Goal: Task Accomplishment & Management: Manage account settings

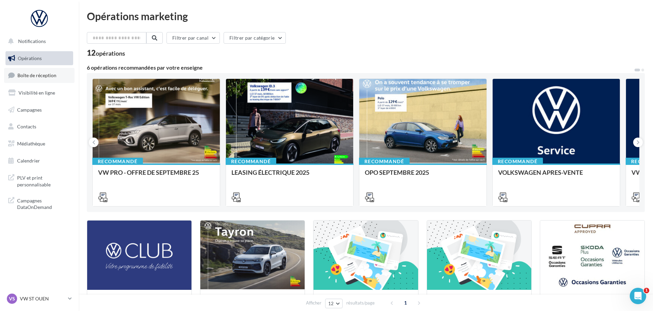
click at [46, 76] on span "Boîte de réception" at bounding box center [36, 75] width 39 height 6
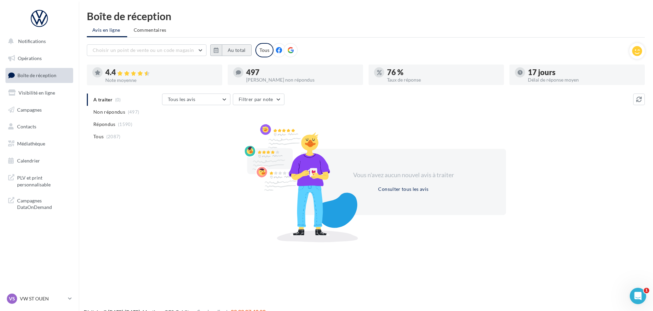
click at [227, 50] on button "Au total" at bounding box center [237, 50] width 30 height 12
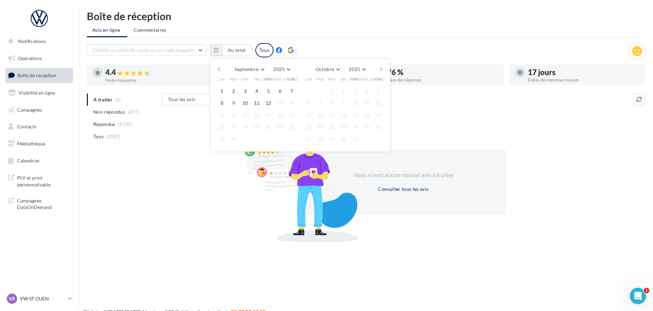
click at [220, 68] on button "button" at bounding box center [219, 70] width 6 height 10
click at [233, 91] on button "1" at bounding box center [233, 91] width 10 height 10
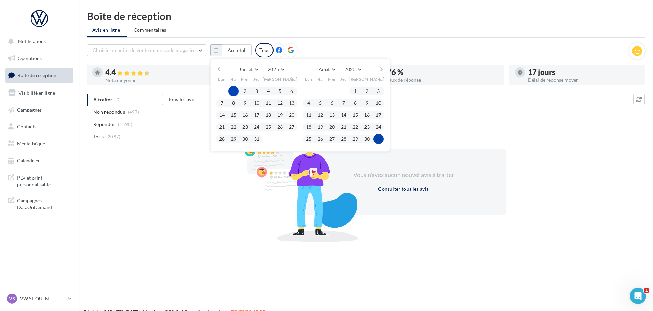
click at [378, 140] on button "31" at bounding box center [378, 139] width 10 height 10
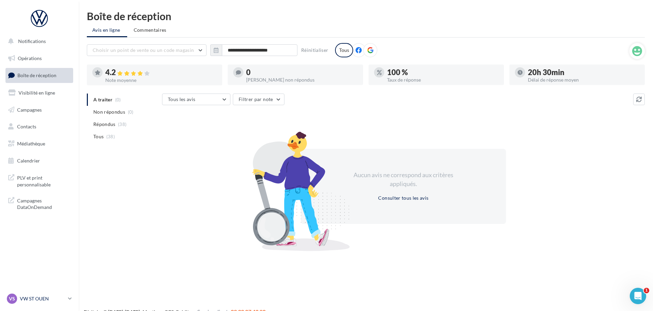
click at [42, 297] on p "VW ST OUEN" at bounding box center [42, 299] width 45 height 7
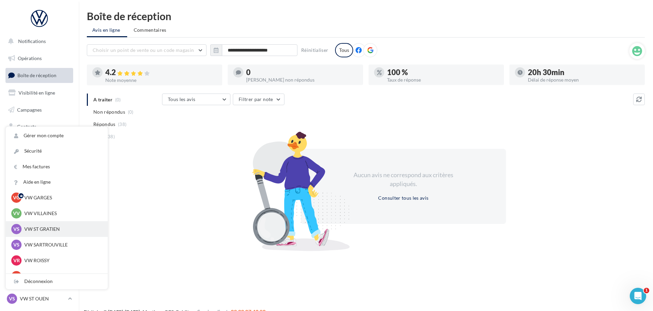
scroll to position [68, 0]
click at [53, 230] on p "VW PIERRELAYE" at bounding box center [61, 229] width 75 height 7
